Goal: Task Accomplishment & Management: Use online tool/utility

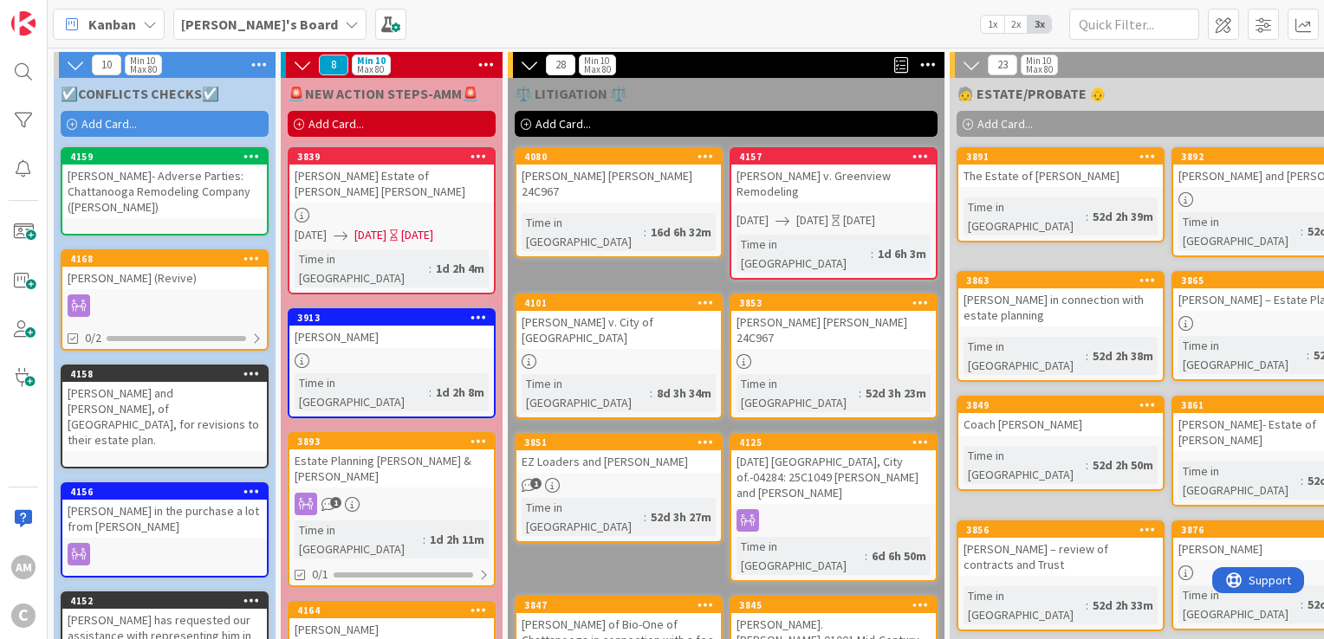
click at [114, 124] on span "Add Card..." at bounding box center [108, 124] width 55 height 16
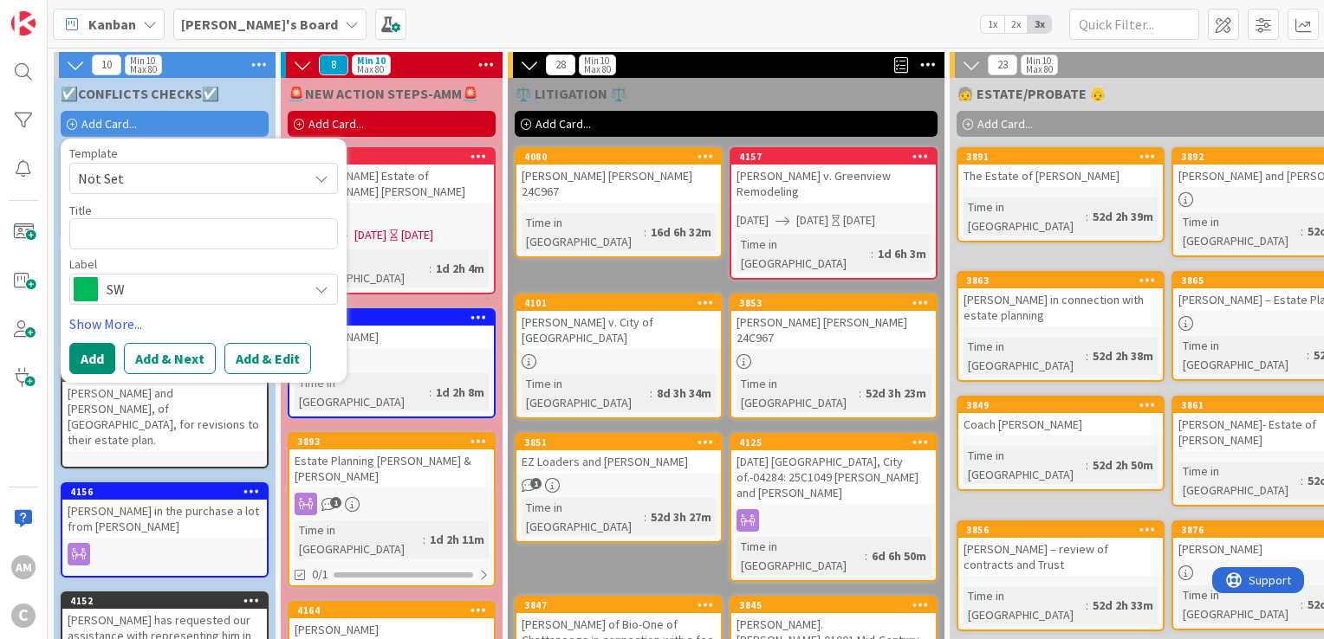
type textarea "x"
type textarea "East Ridge, City of.-04285 Potential Litigation Matter re: Marvin L. Morris, Jr…"
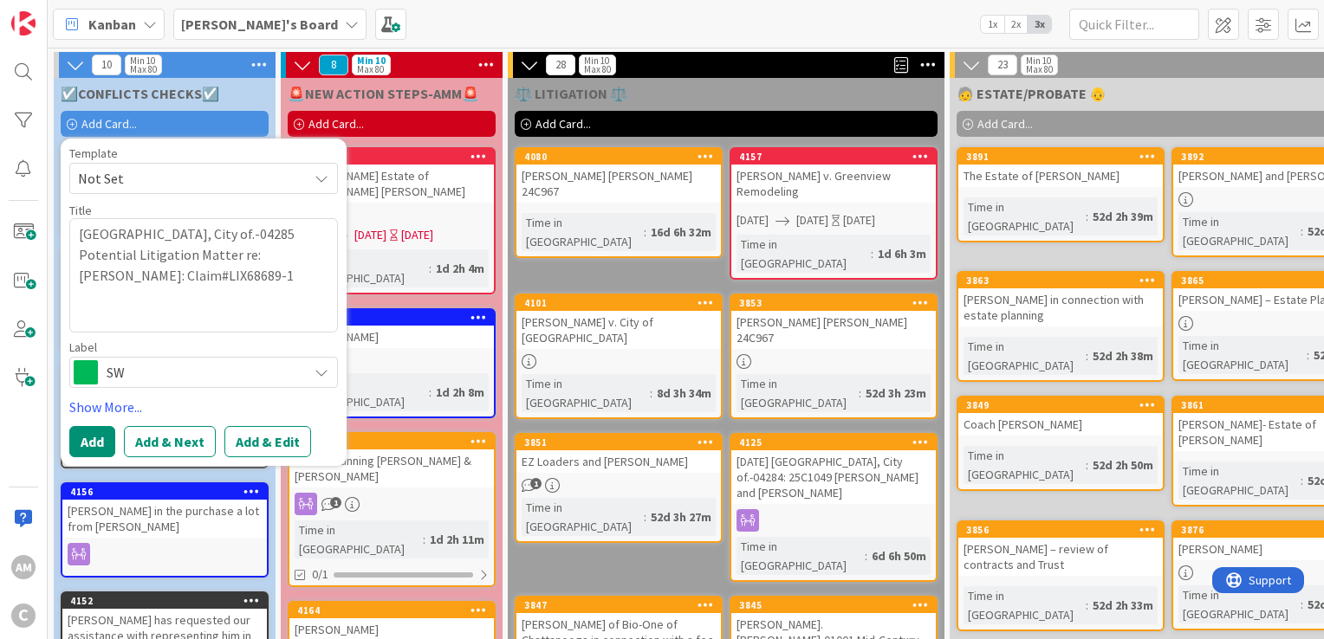
click at [107, 260] on textarea "East Ridge, City of.-04285 Potential Litigation Matter re: Marvin L. Morris, Jr…" at bounding box center [203, 275] width 269 height 114
click at [88, 253] on textarea "East Ridge, City of.-04285 Potential Litigation Matter re: Marvin L. Morris, Jr…" at bounding box center [203, 275] width 269 height 114
type textarea "x"
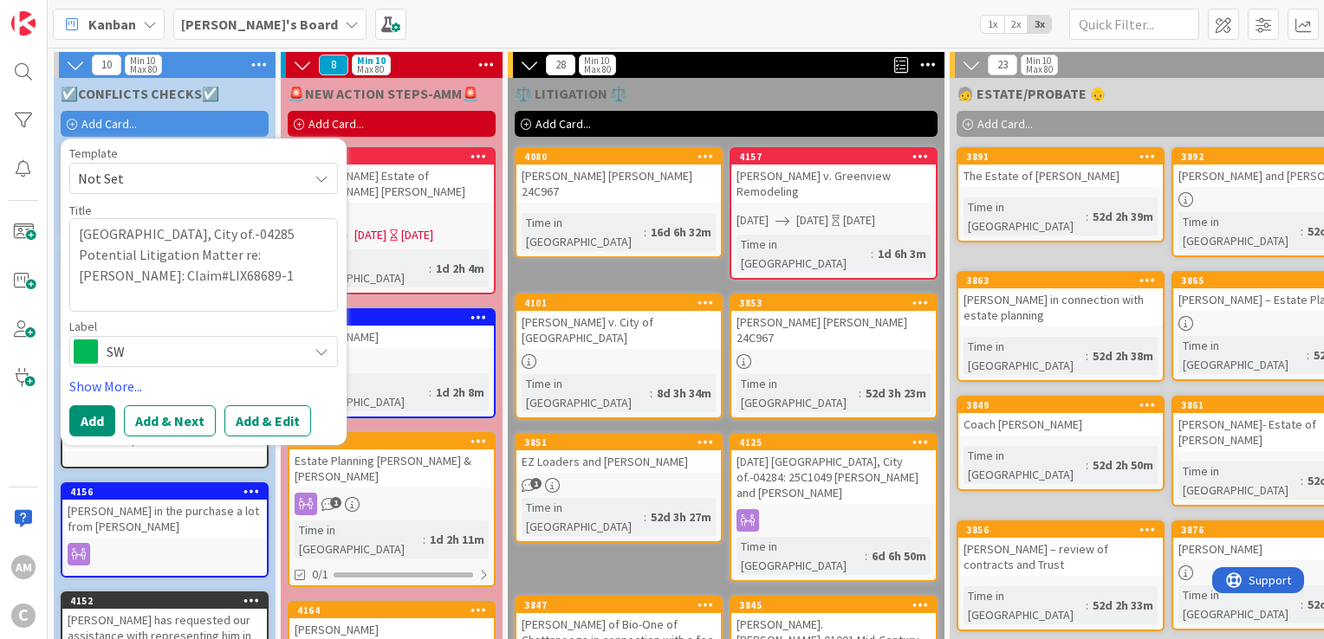
type textarea "East Ridge, City of.-04285 Potential Litigation Matter re: Marvin L. Morris, Jr…"
click at [173, 362] on span "SW" at bounding box center [203, 352] width 192 height 24
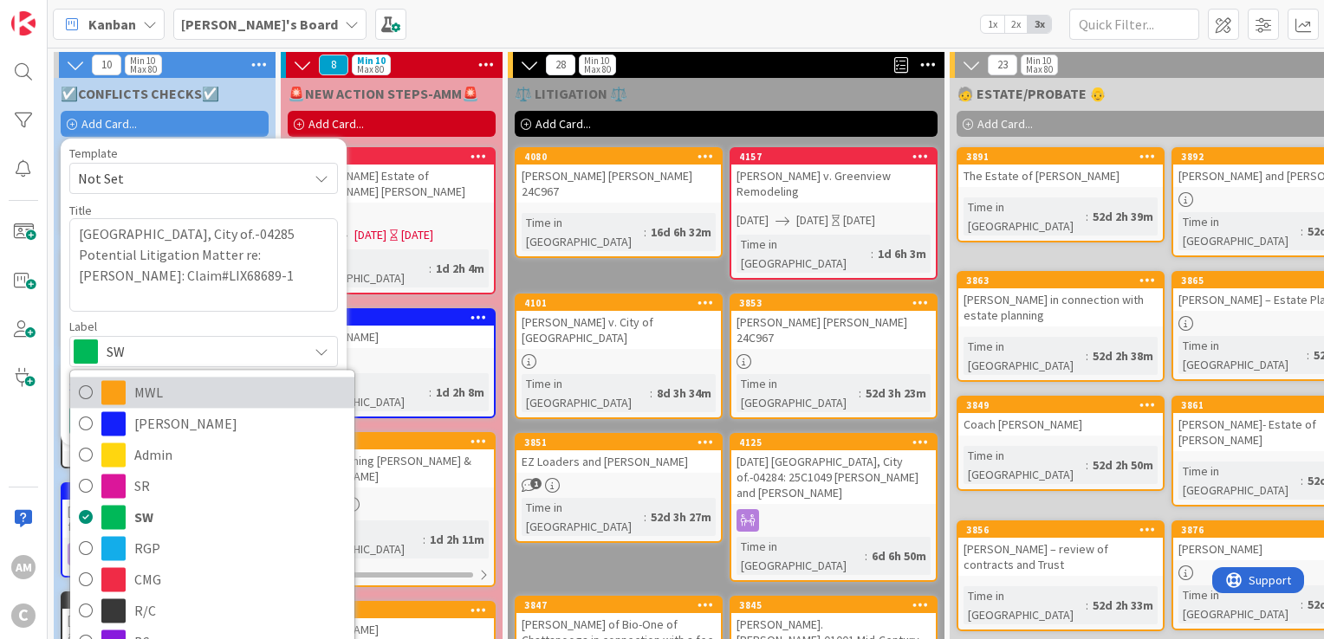
click at [168, 405] on link "MWL" at bounding box center [212, 392] width 284 height 31
type textarea "x"
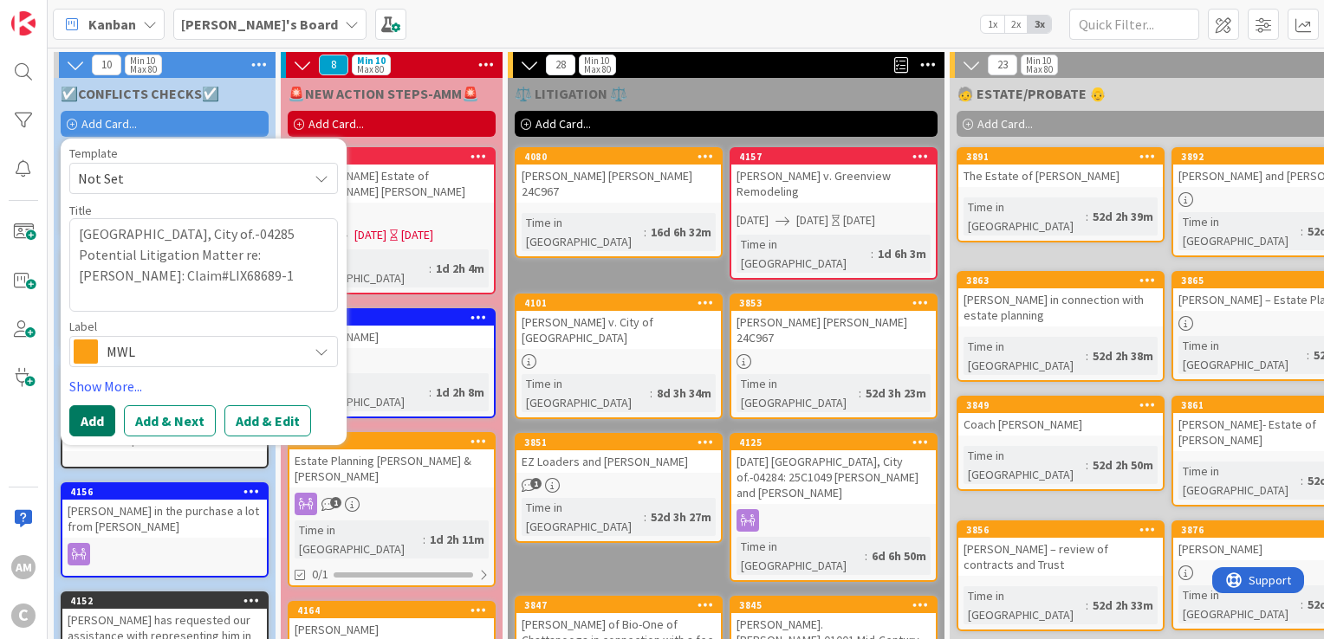
click at [101, 423] on button "Add" at bounding box center [92, 420] width 46 height 31
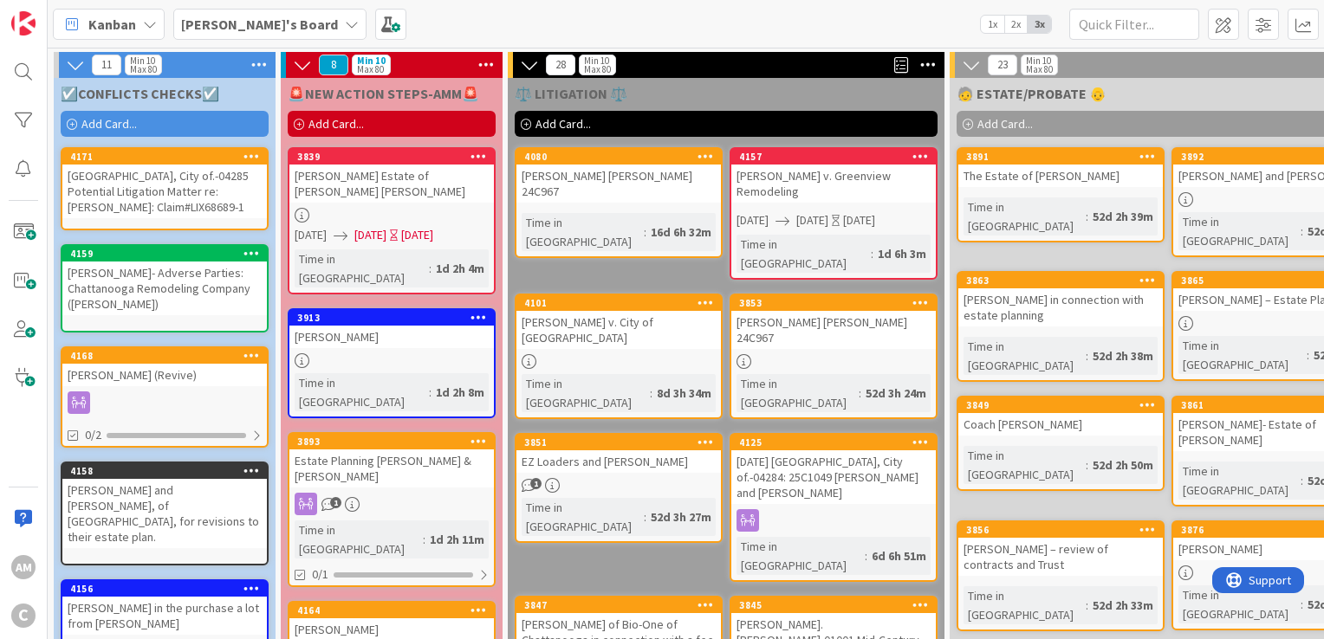
click at [178, 177] on div "East Ridge, City of.-04285 Potential Litigation Matter re: Marvin L. Morris, Jr…" at bounding box center [164, 192] width 204 height 54
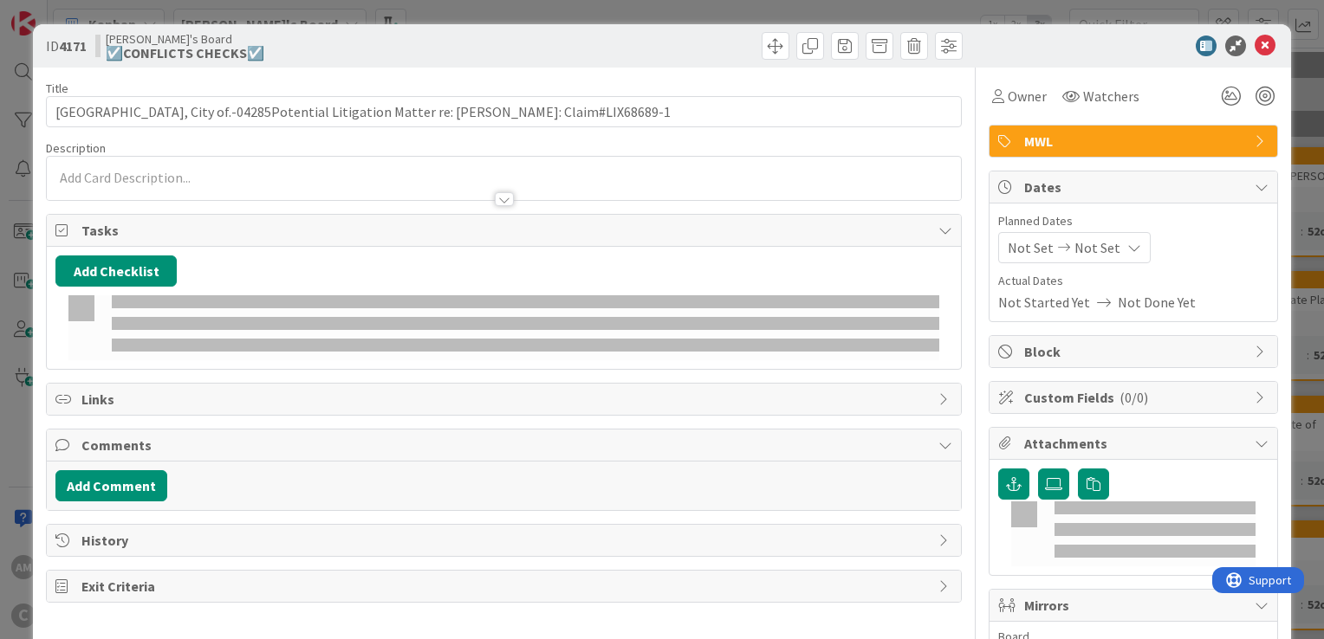
type input "East Ridge, City of.-04285Potential Litigation Matter re: Marvin L. Morris, Jr.…"
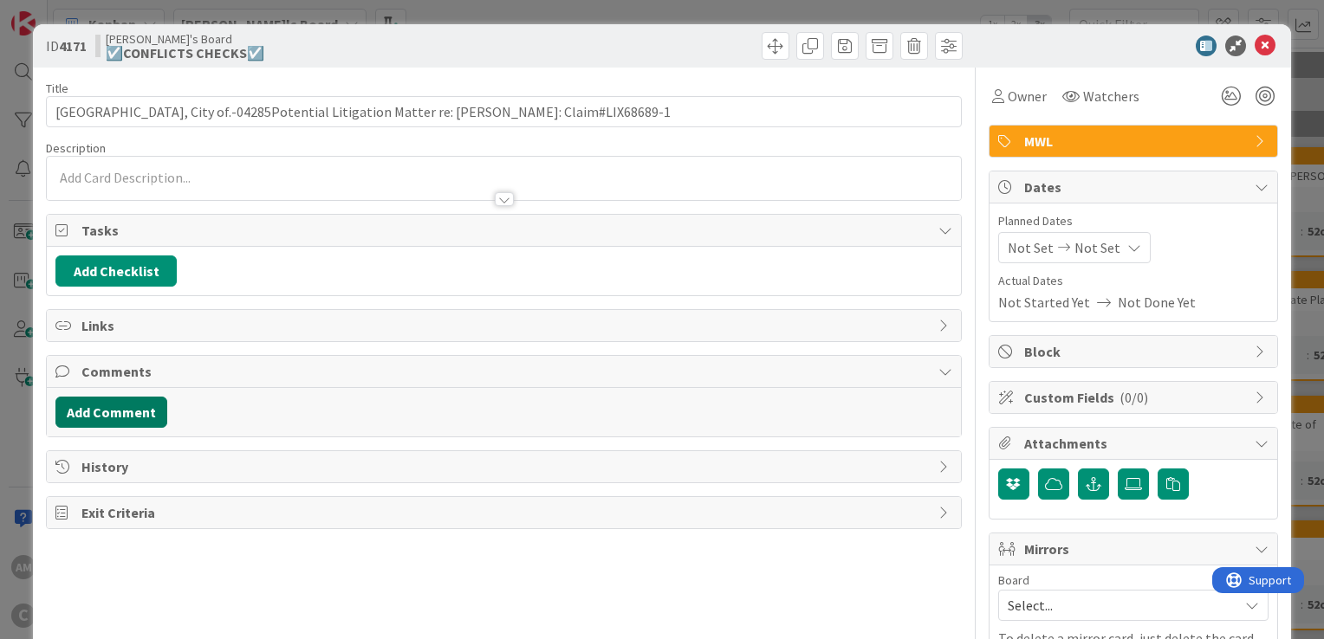
click at [114, 423] on button "Add Comment" at bounding box center [111, 412] width 112 height 31
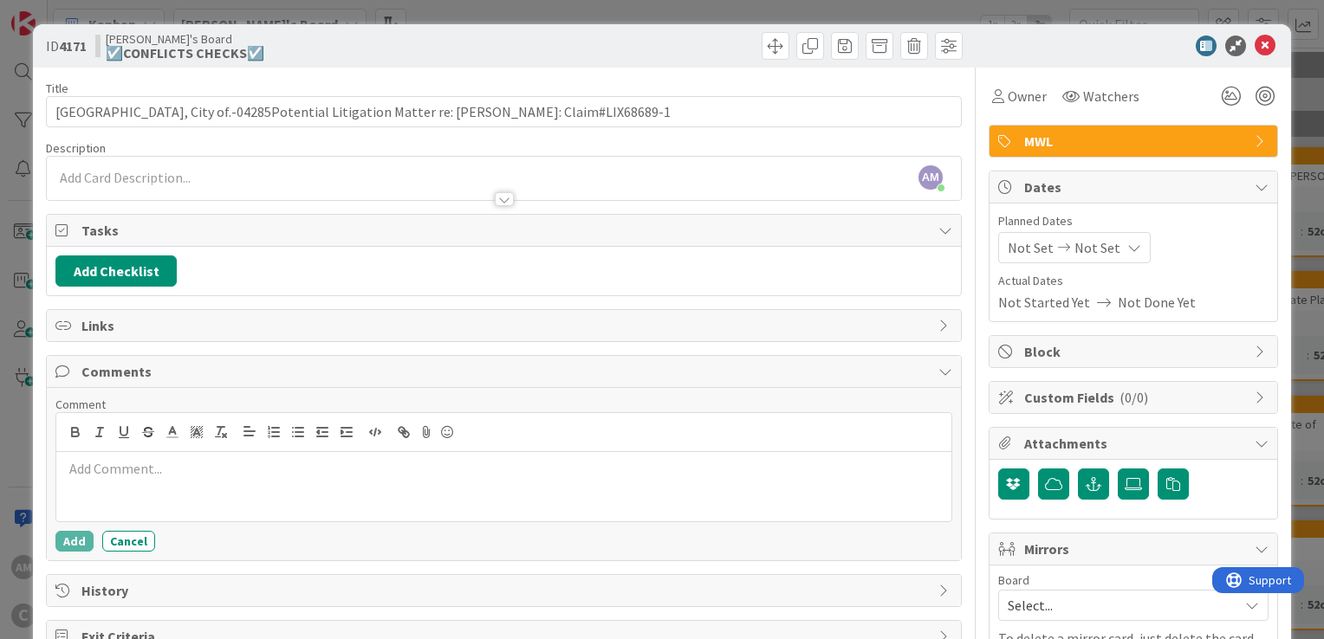
click at [114, 459] on p at bounding box center [503, 469] width 881 height 20
click at [114, 459] on p "2025-09-11 Conflicts check sent, matter created" at bounding box center [503, 469] width 881 height 20
click at [383, 445] on div at bounding box center [503, 432] width 895 height 39
click at [381, 461] on p "2025-09-11 Conflicts check sent, matter created" at bounding box center [503, 469] width 881 height 20
click at [1095, 550] on span "Mirrors" at bounding box center [1135, 549] width 222 height 21
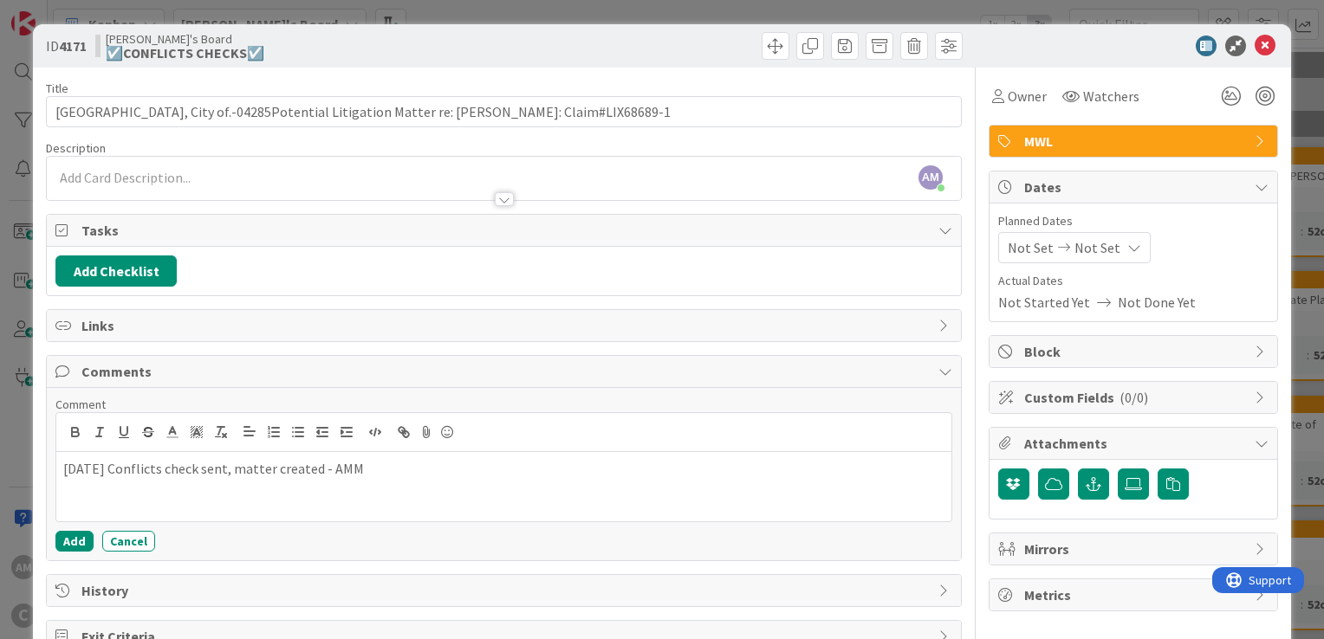
click at [1095, 550] on span "Mirrors" at bounding box center [1135, 549] width 222 height 21
click at [1092, 593] on span "Select..." at bounding box center [1119, 605] width 222 height 24
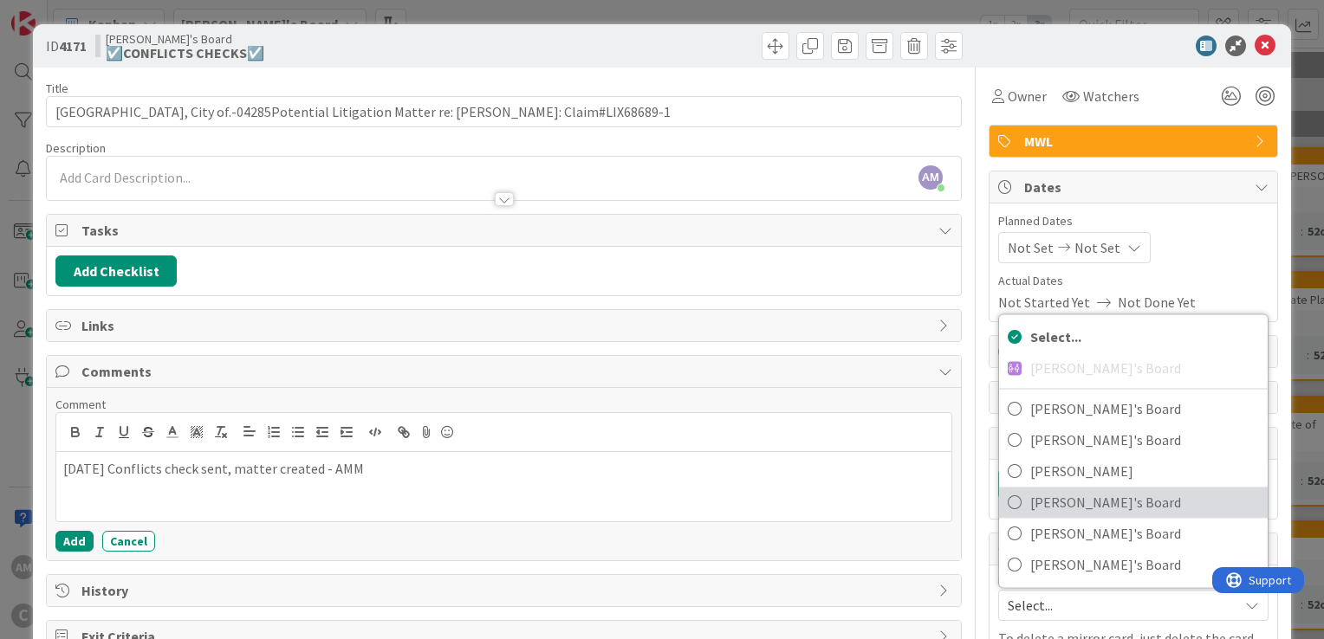
click at [1069, 498] on span "Mark's Board" at bounding box center [1144, 502] width 229 height 26
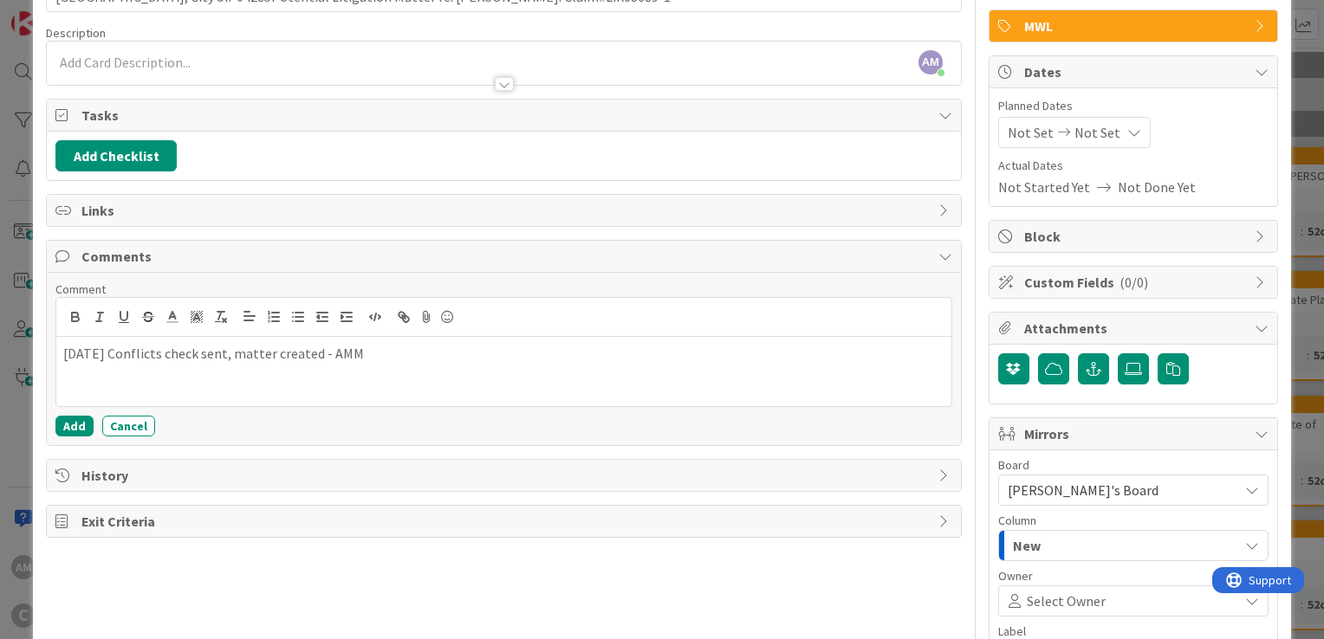
scroll to position [256, 0]
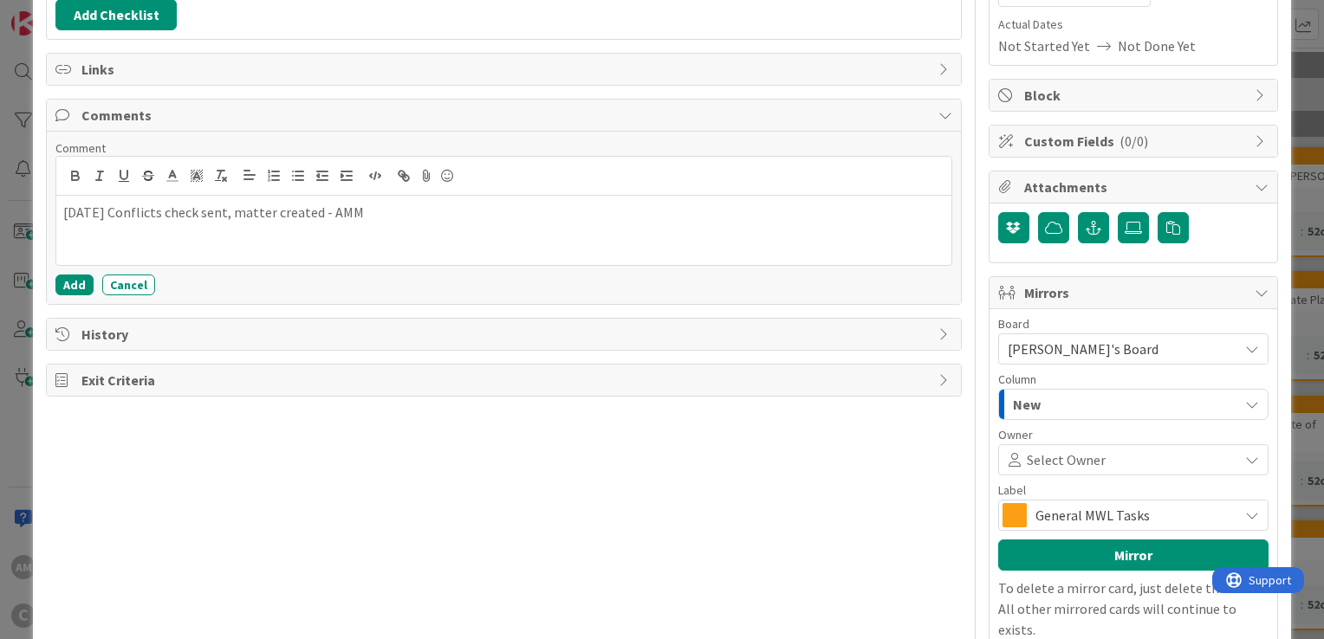
click at [1245, 406] on icon "button" at bounding box center [1252, 405] width 14 height 14
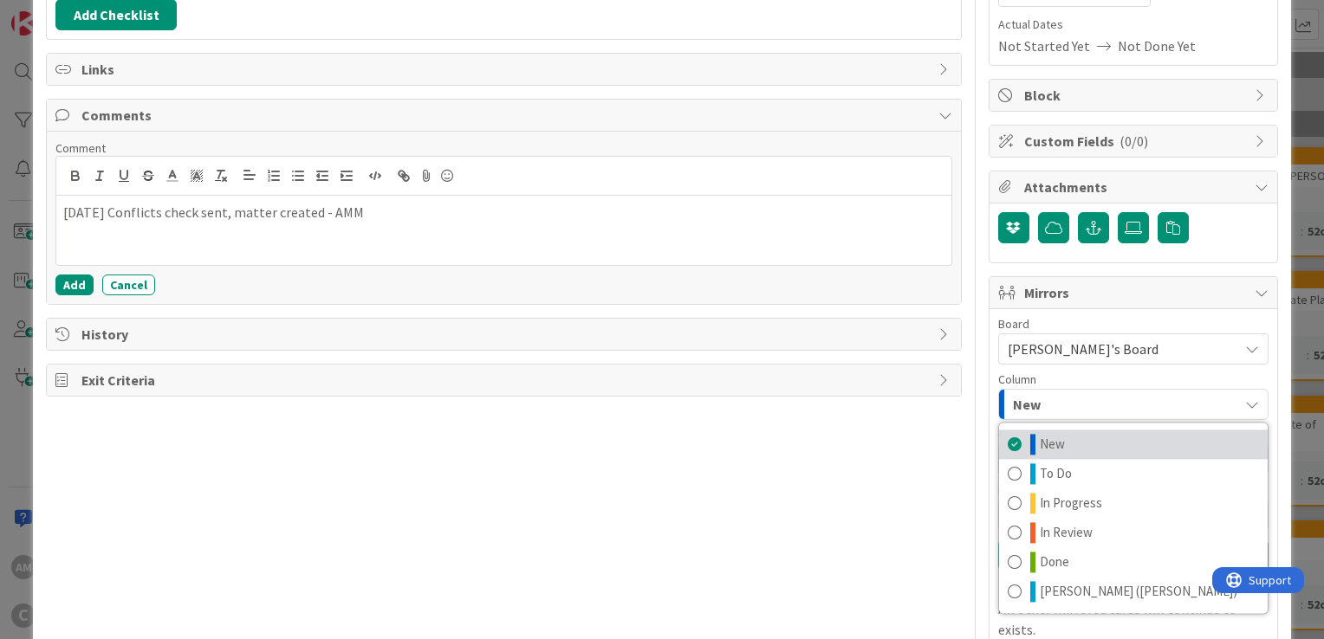
click at [1122, 446] on link "New" at bounding box center [1133, 444] width 269 height 29
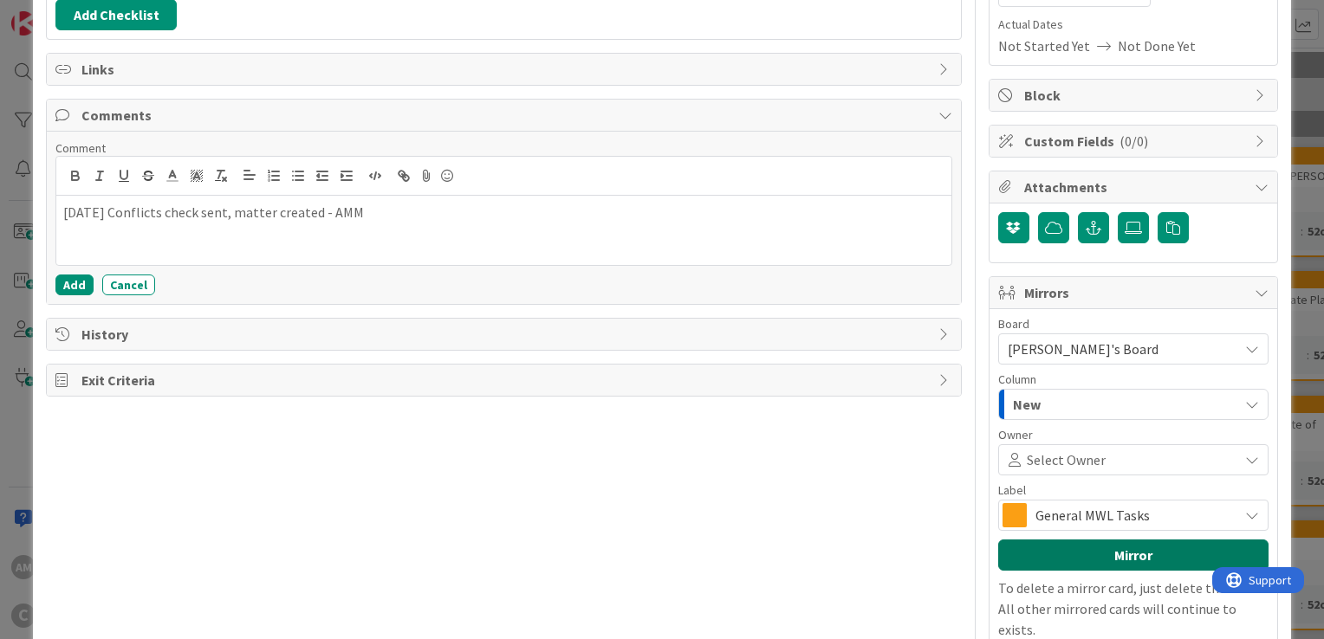
click at [1118, 550] on button "Mirror" at bounding box center [1133, 555] width 270 height 31
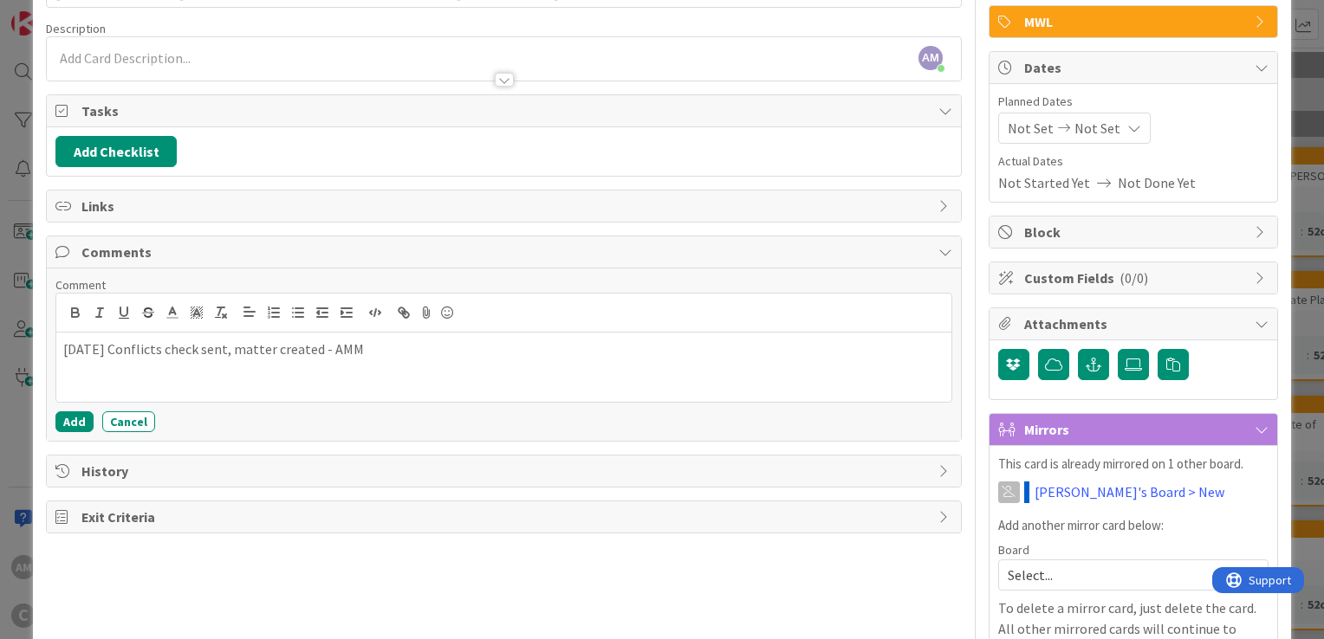
type input "East Ridge, City of.-04285Potential Litigation Matter re: Marvin L. Morris, Jr.…"
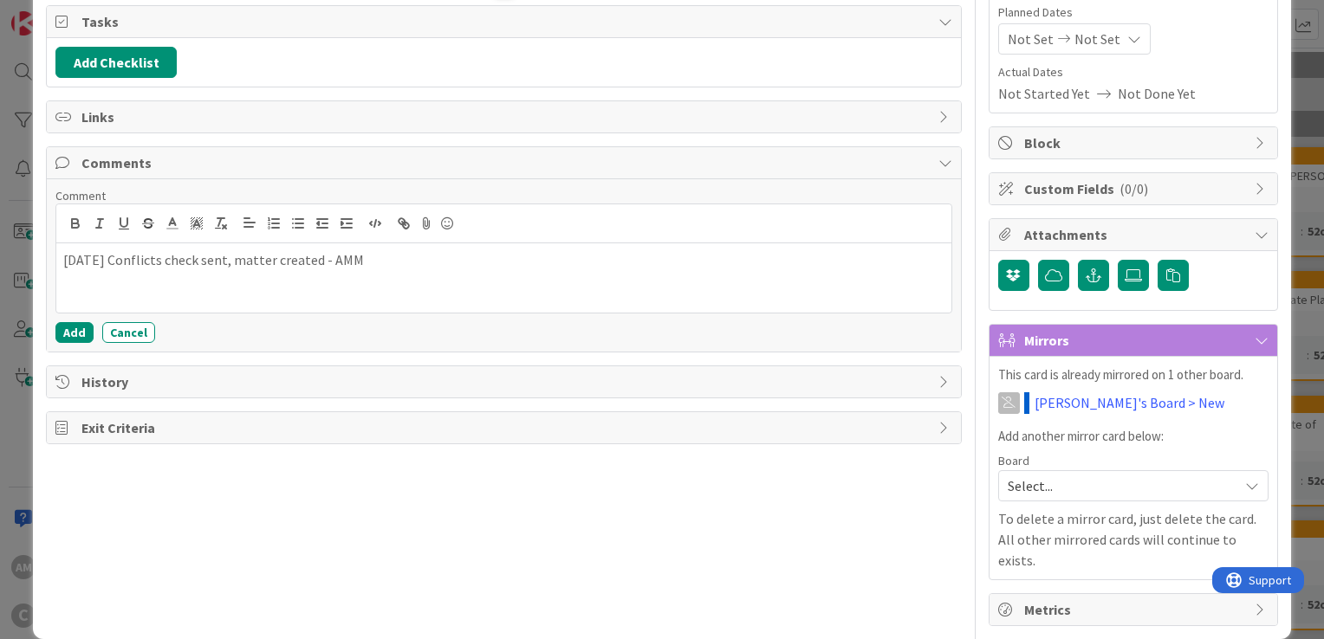
scroll to position [0, 0]
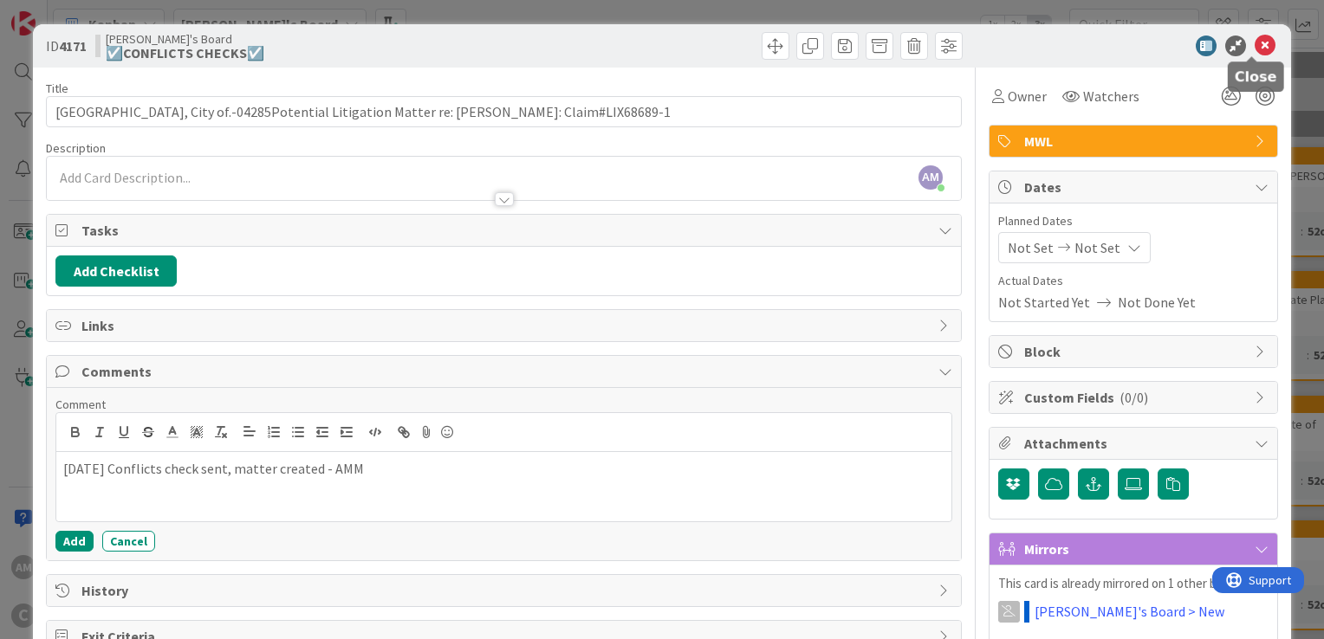
click at [1254, 53] on icon at bounding box center [1264, 46] width 21 height 21
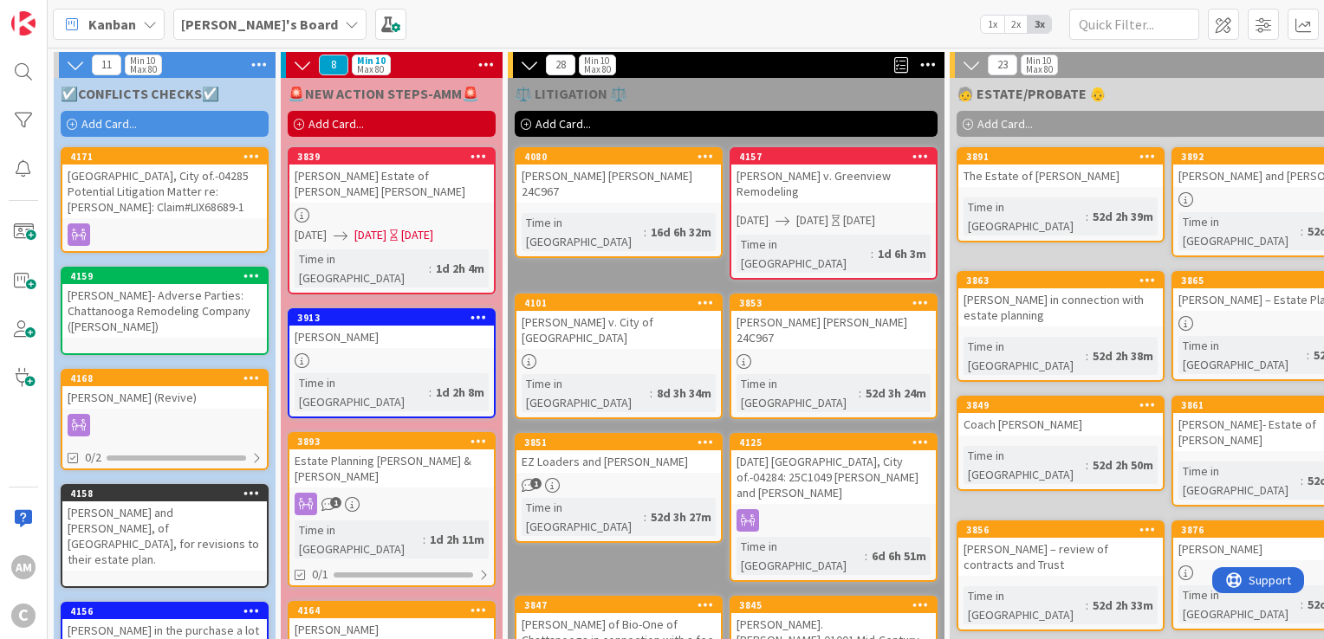
click at [150, 435] on link "4168 Stafford (Revive) 0/2" at bounding box center [165, 419] width 208 height 101
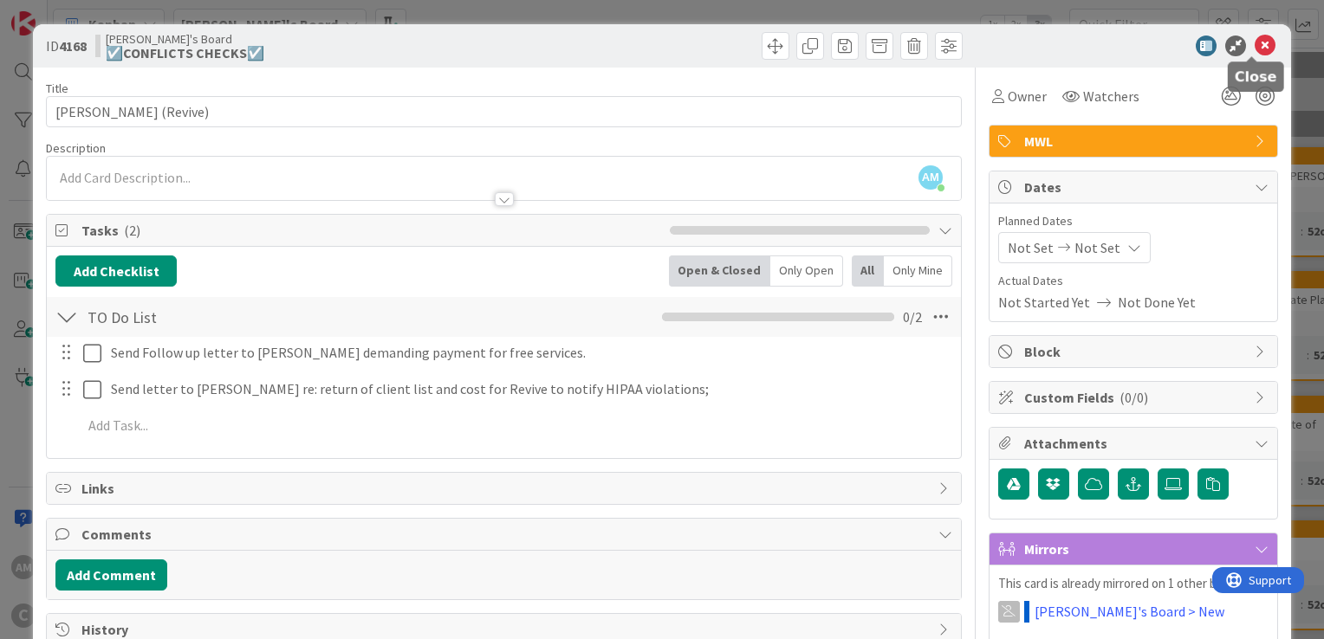
click at [1254, 46] on icon at bounding box center [1264, 46] width 21 height 21
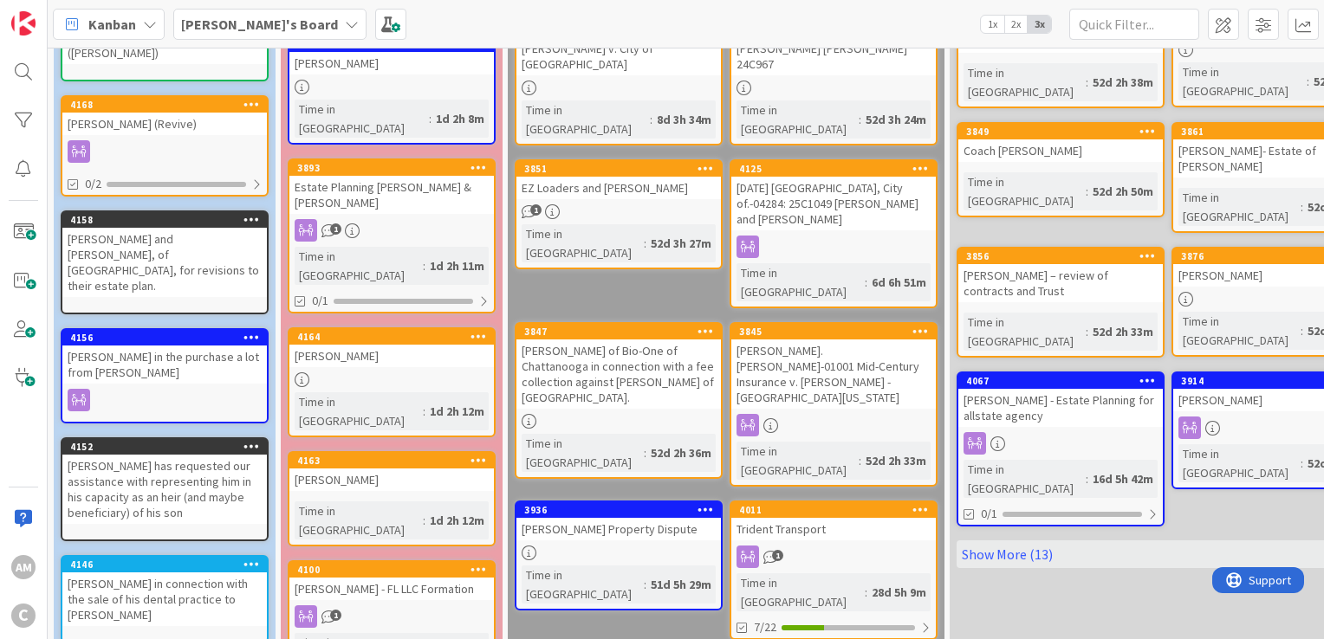
scroll to position [386, 0]
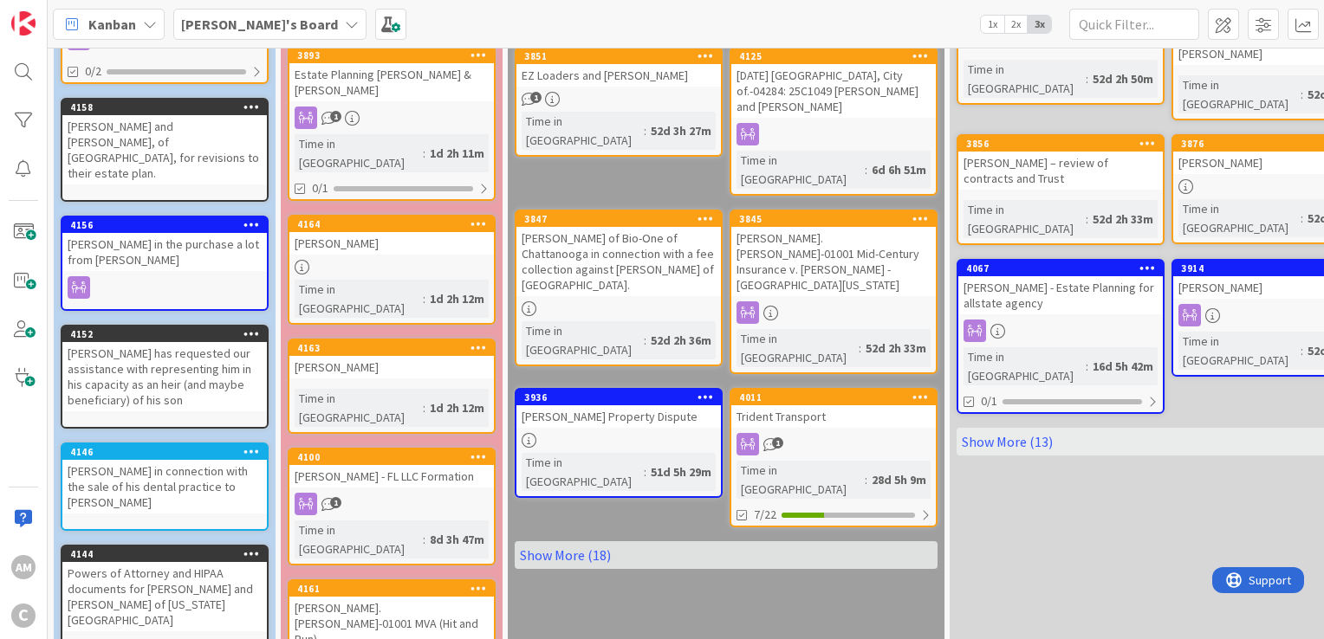
click at [424, 493] on div "1" at bounding box center [391, 504] width 204 height 23
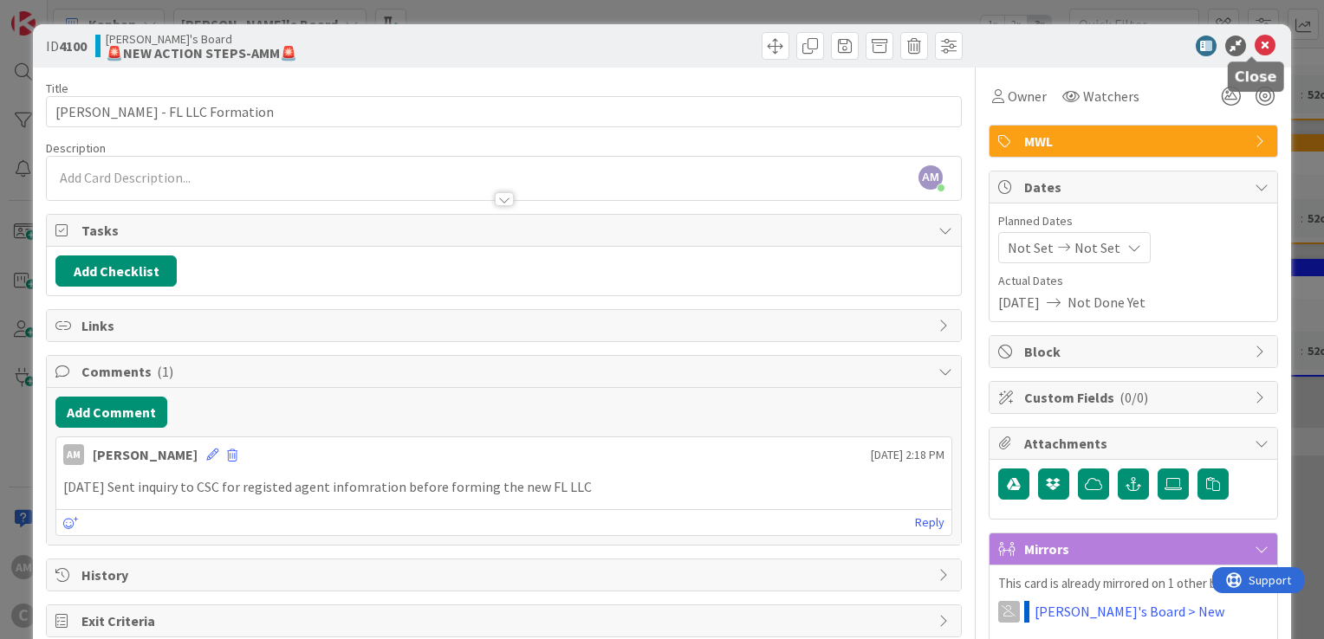
click at [1254, 49] on icon at bounding box center [1264, 46] width 21 height 21
